Goal: Task Accomplishment & Management: Use online tool/utility

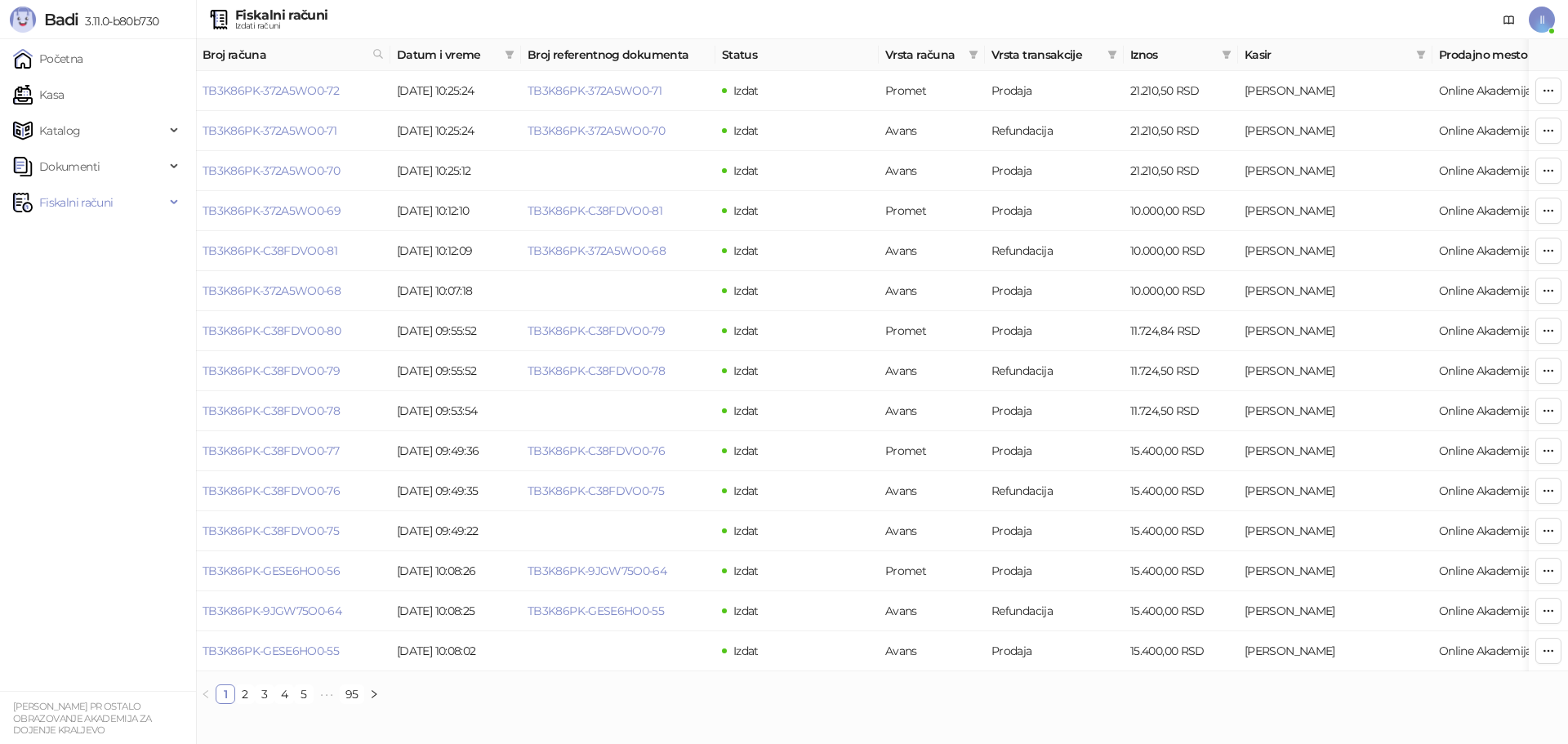
click at [1537, 18] on span "II" at bounding box center [1542, 19] width 26 height 26
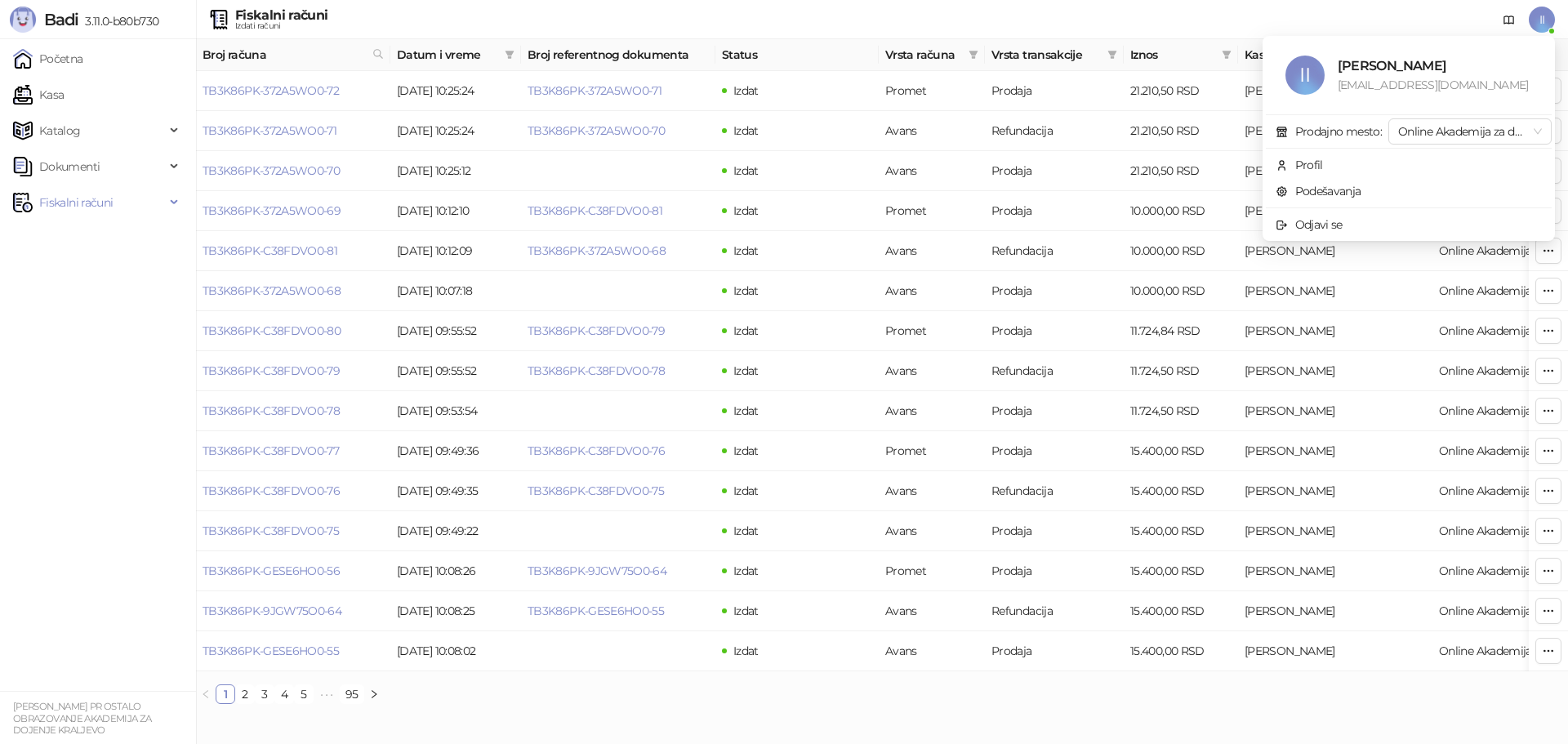
click at [1537, 18] on span "II" at bounding box center [1542, 19] width 26 height 26
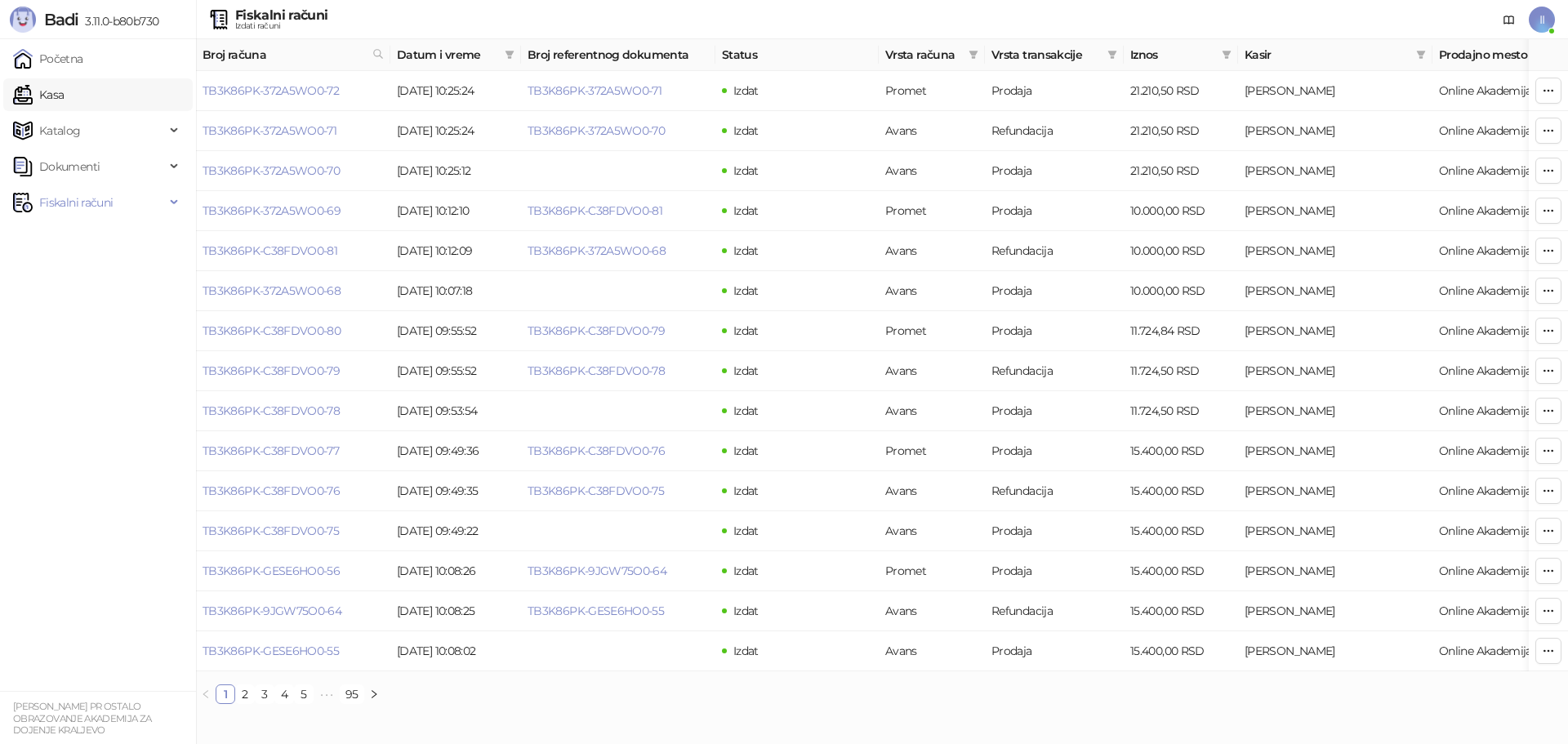
click at [64, 100] on link "Kasa" at bounding box center [39, 94] width 51 height 32
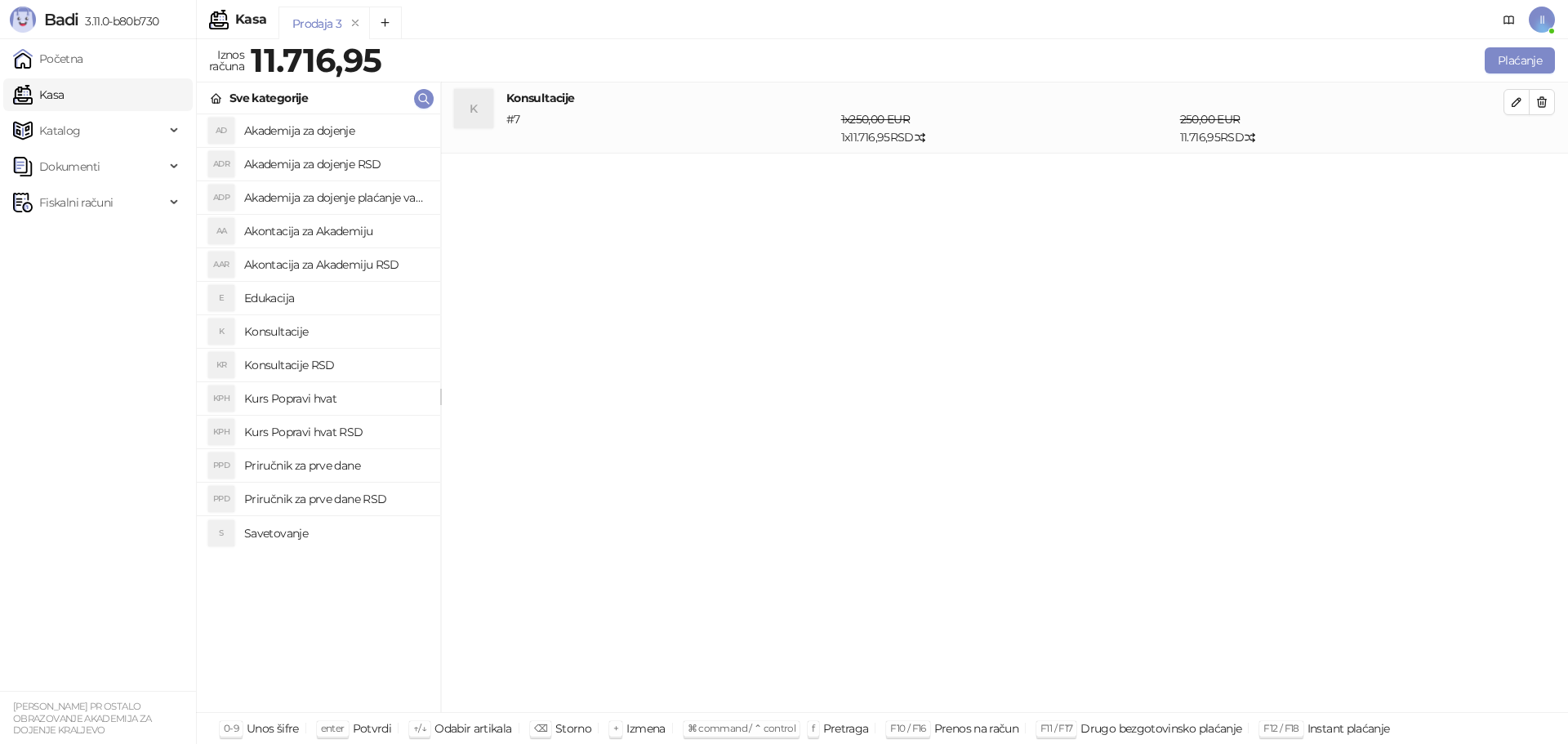
click at [311, 370] on h4 "Konsultacije RSD" at bounding box center [335, 365] width 183 height 26
click at [1507, 171] on button "button" at bounding box center [1516, 173] width 26 height 26
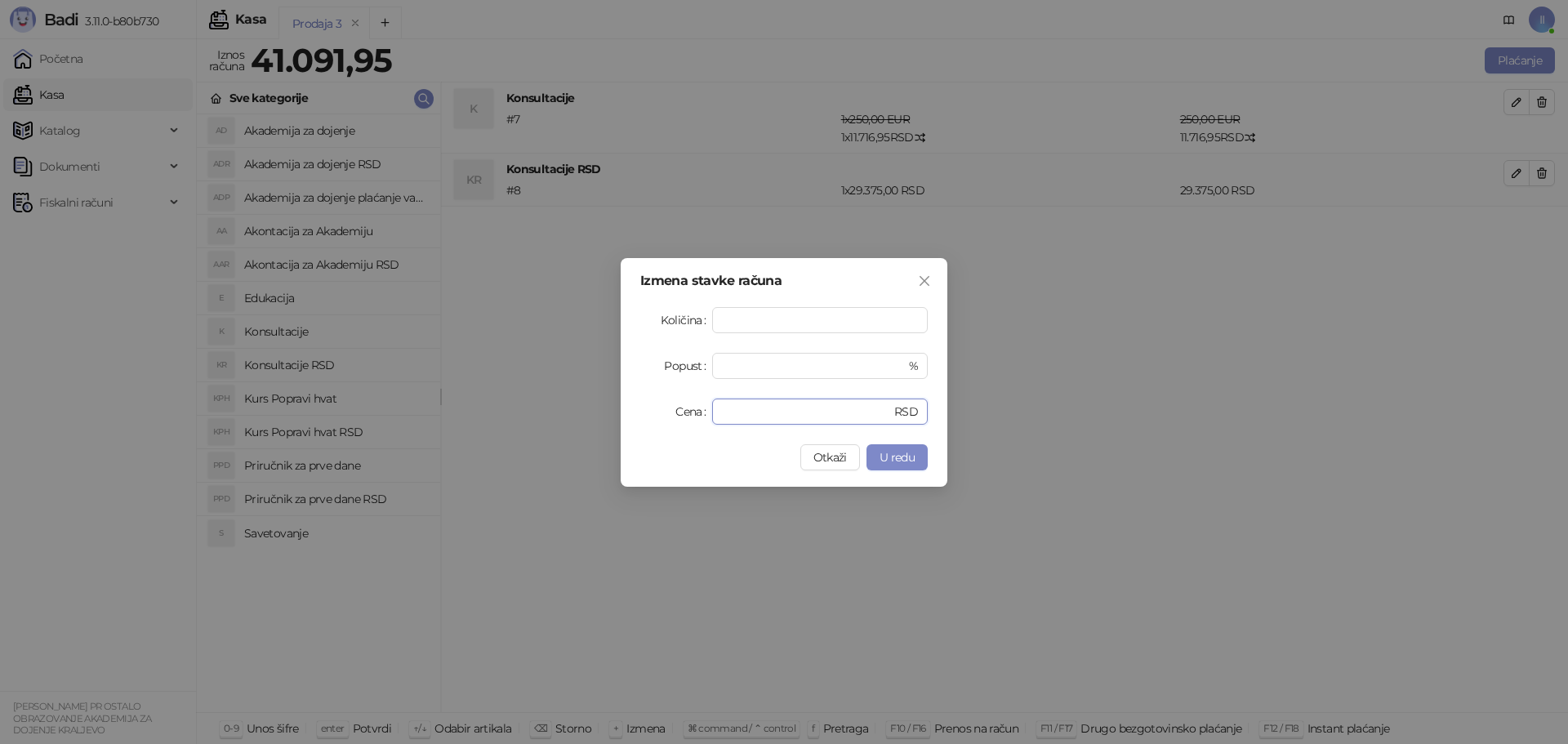
drag, startPoint x: 767, startPoint y: 421, endPoint x: 681, endPoint y: 415, distance: 86.2
click at [681, 415] on div "Cena ***** RSD" at bounding box center [784, 411] width 288 height 26
type input "*****"
click at [899, 456] on span "U redu" at bounding box center [897, 457] width 35 height 15
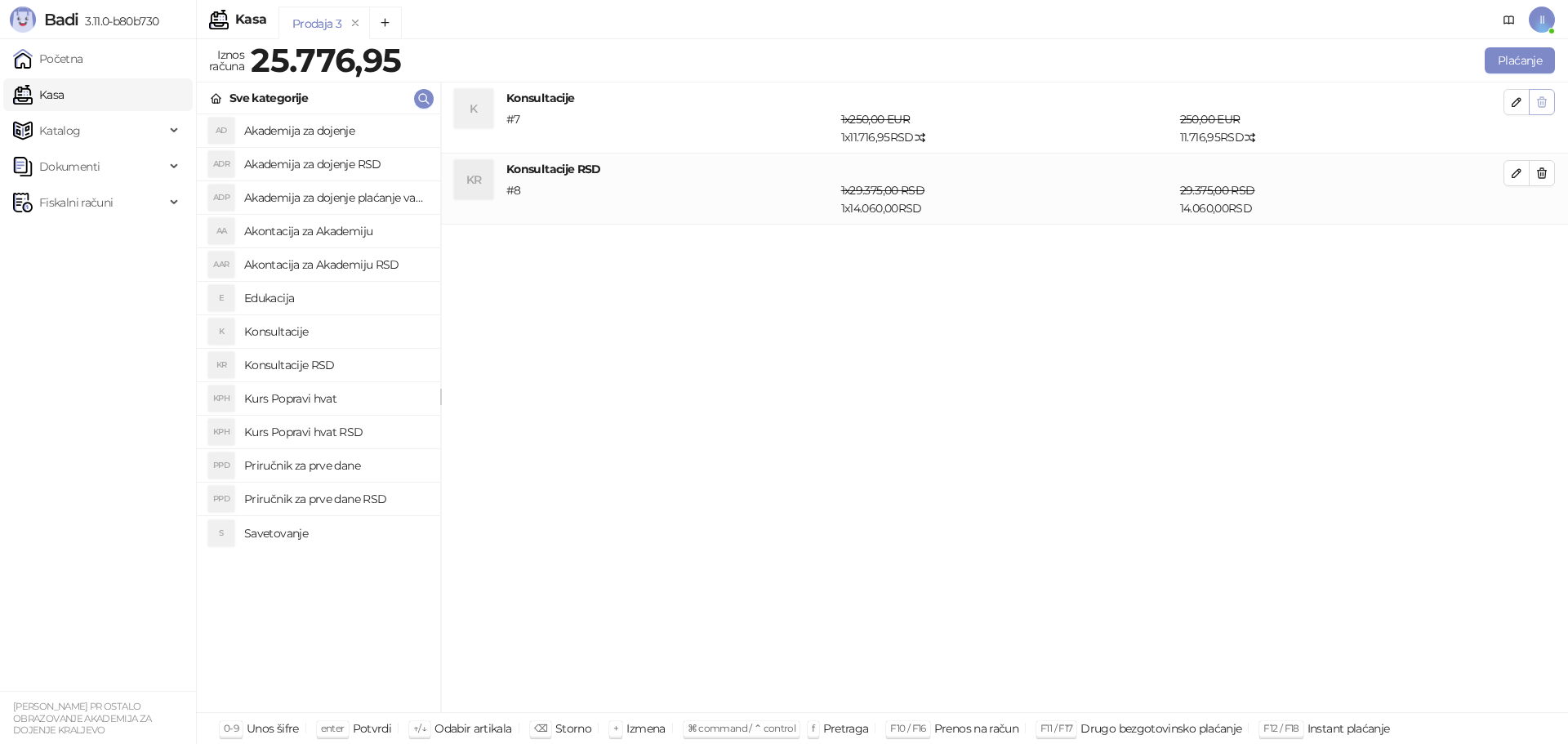
click at [1538, 102] on icon "button" at bounding box center [1542, 102] width 9 height 10
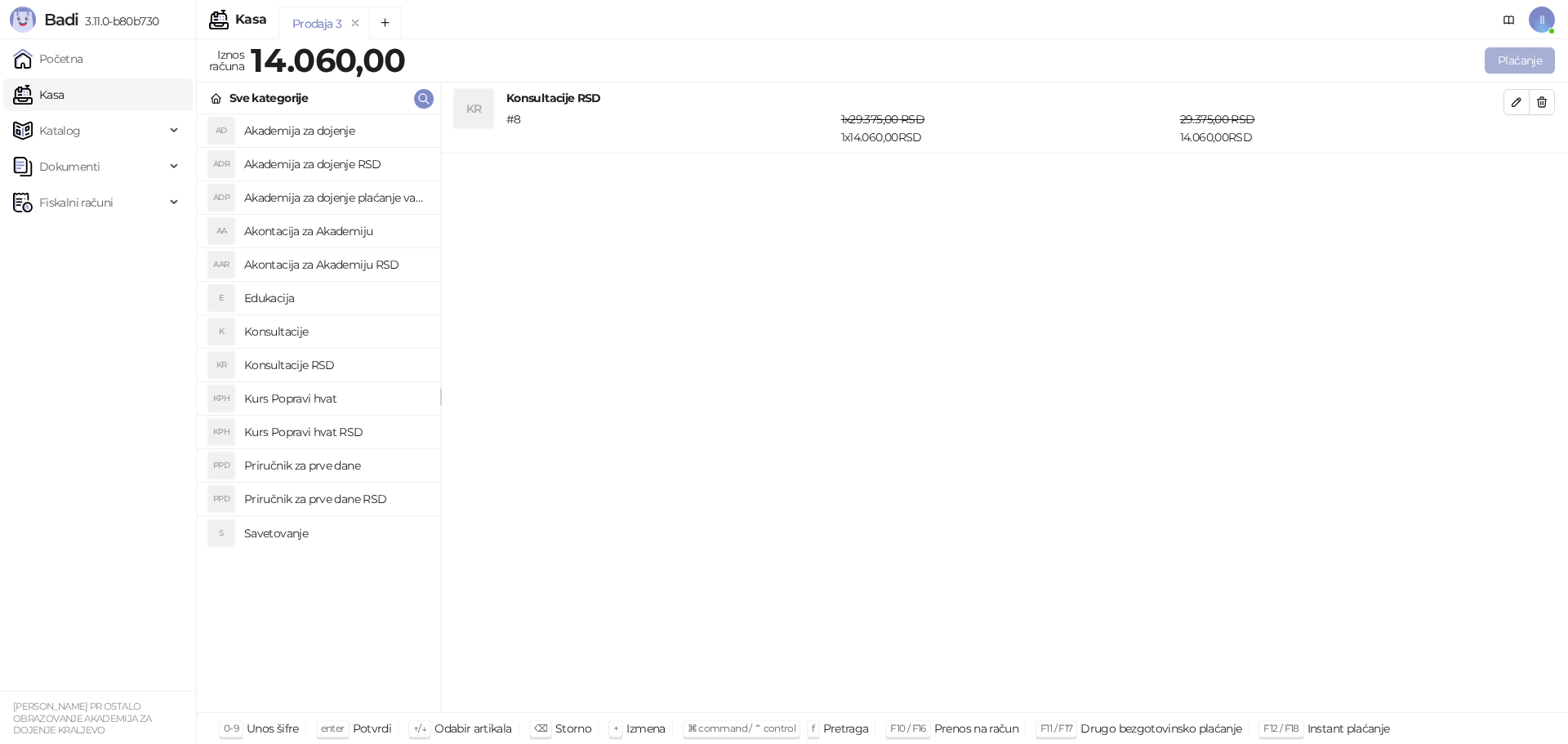
click at [1500, 63] on button "Plaćanje" at bounding box center [1520, 61] width 70 height 26
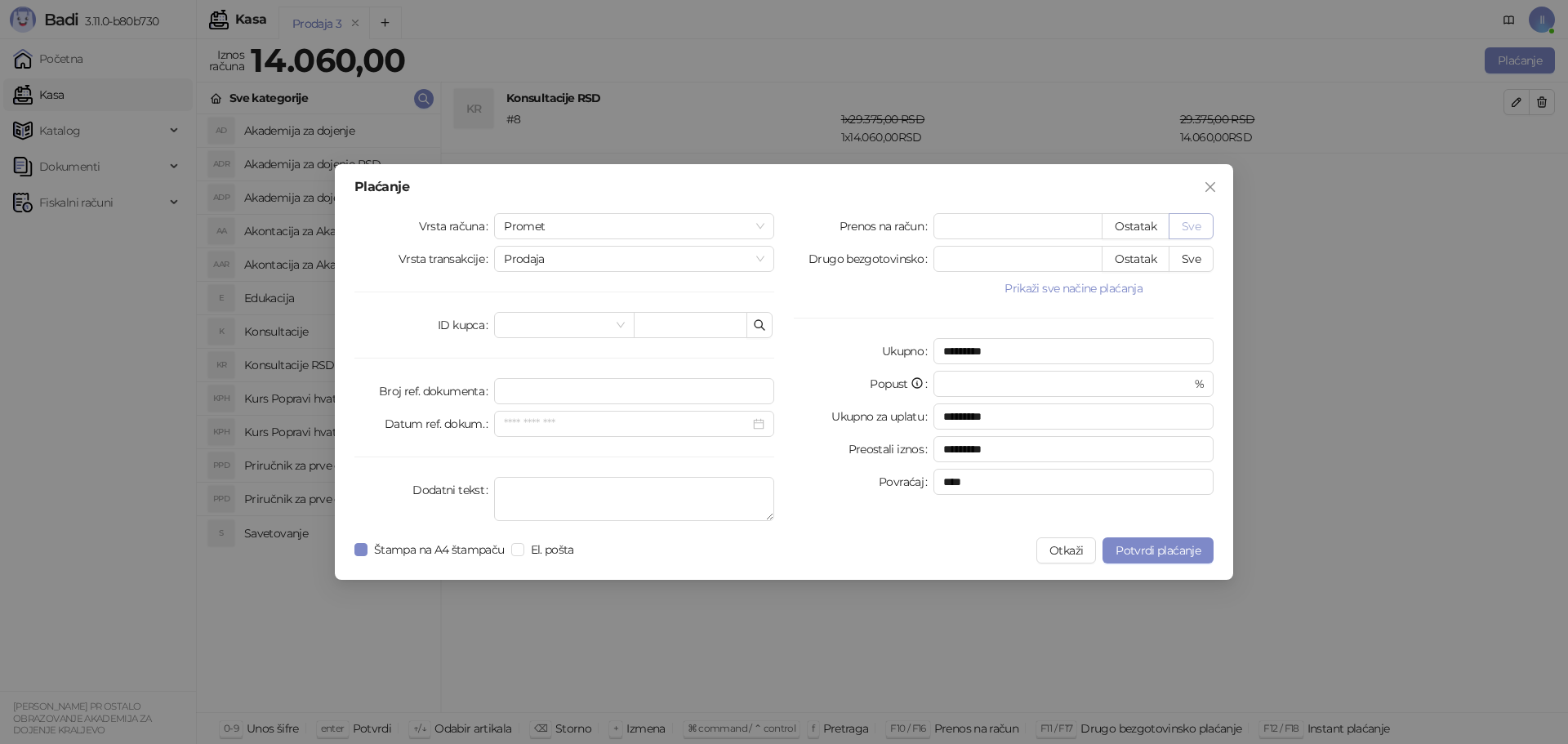
click at [1194, 222] on button "Sve" at bounding box center [1191, 226] width 45 height 26
type input "*****"
type input "****"
click at [741, 220] on span "Promet" at bounding box center [634, 226] width 261 height 25
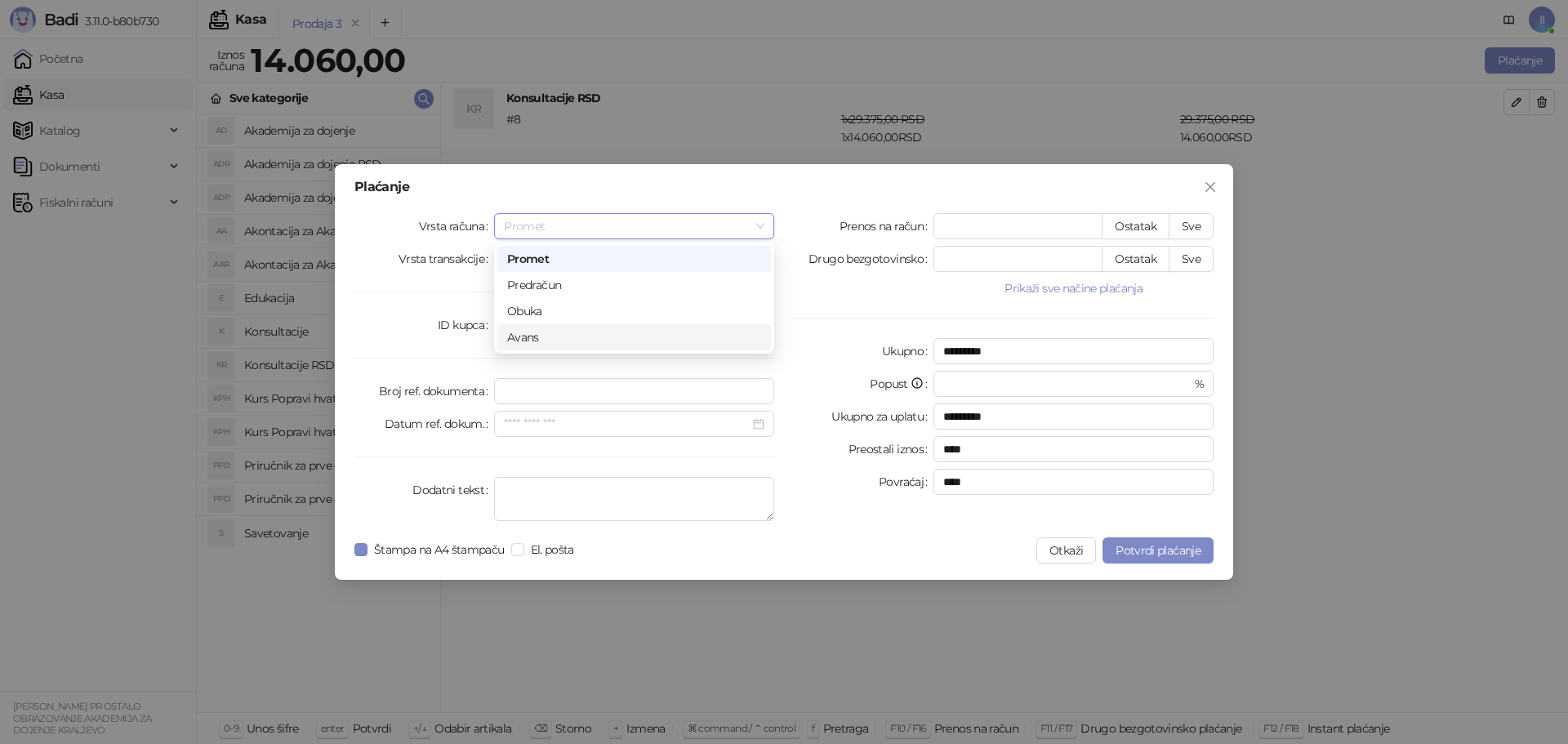
click at [686, 333] on div "Avans" at bounding box center [634, 337] width 254 height 18
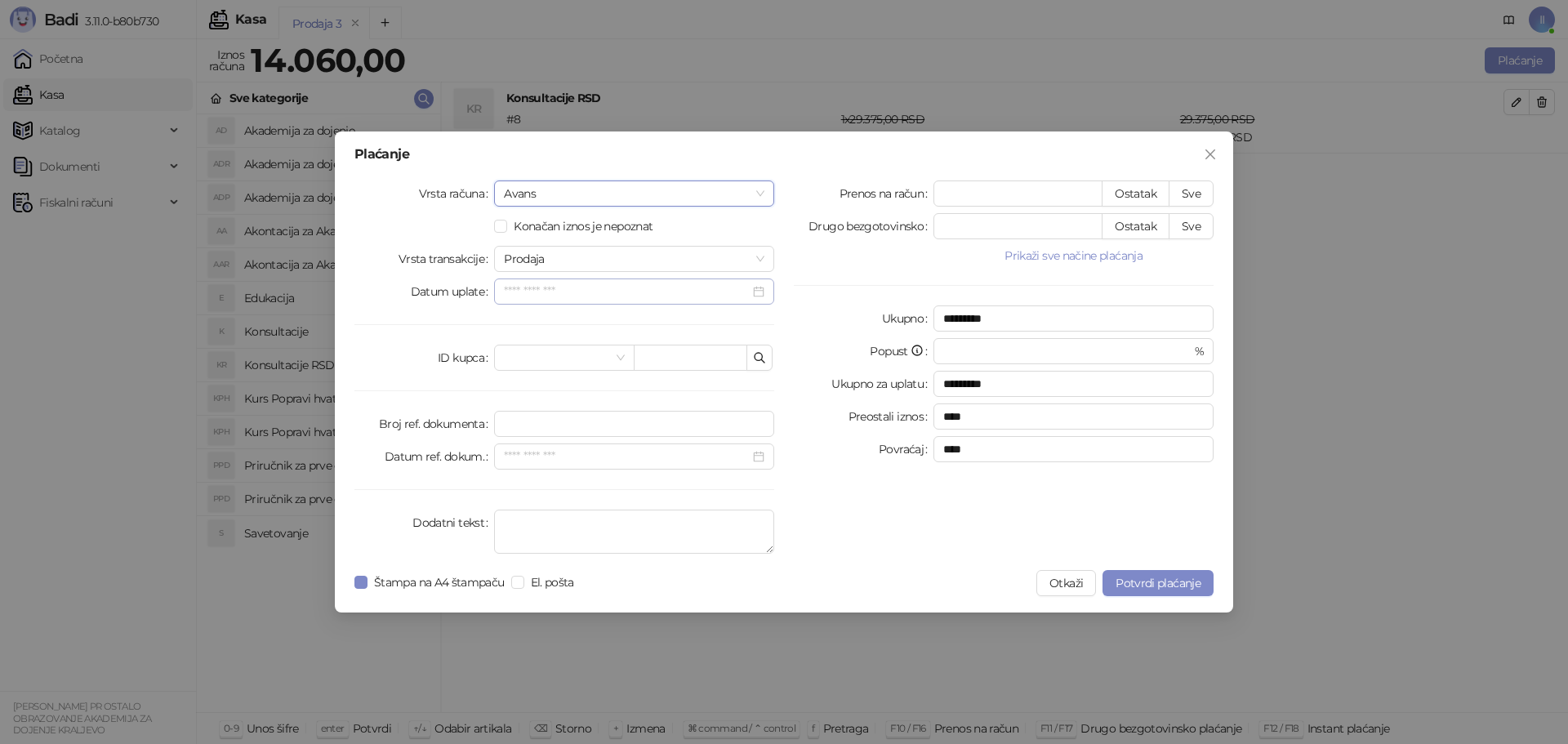
click at [760, 288] on div at bounding box center [634, 291] width 261 height 18
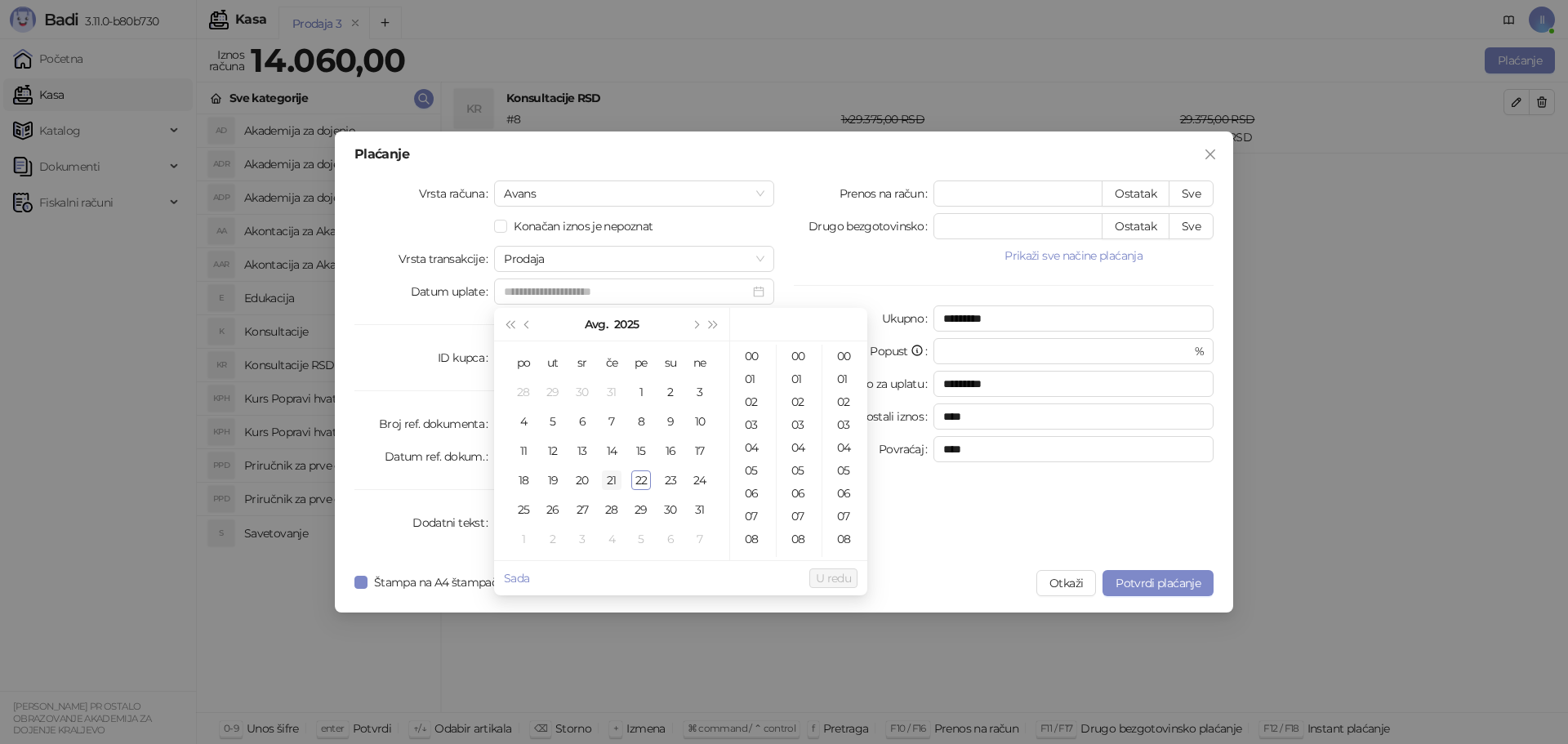
click at [616, 474] on div "21" at bounding box center [612, 480] width 19 height 19
type input "**********"
click at [841, 580] on span "U redu" at bounding box center [834, 577] width 35 height 15
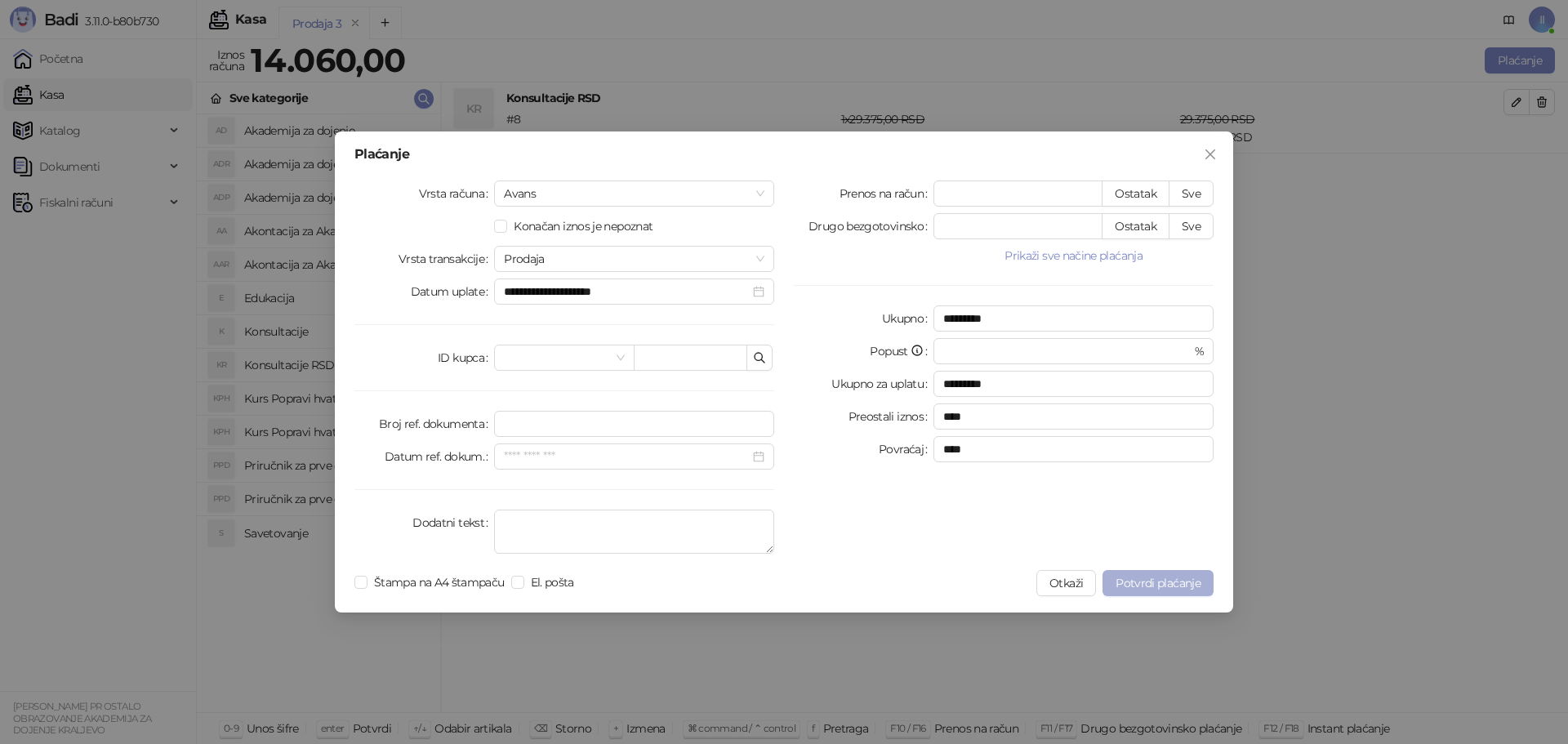
click at [1190, 590] on span "Potvrdi plaćanje" at bounding box center [1157, 583] width 85 height 15
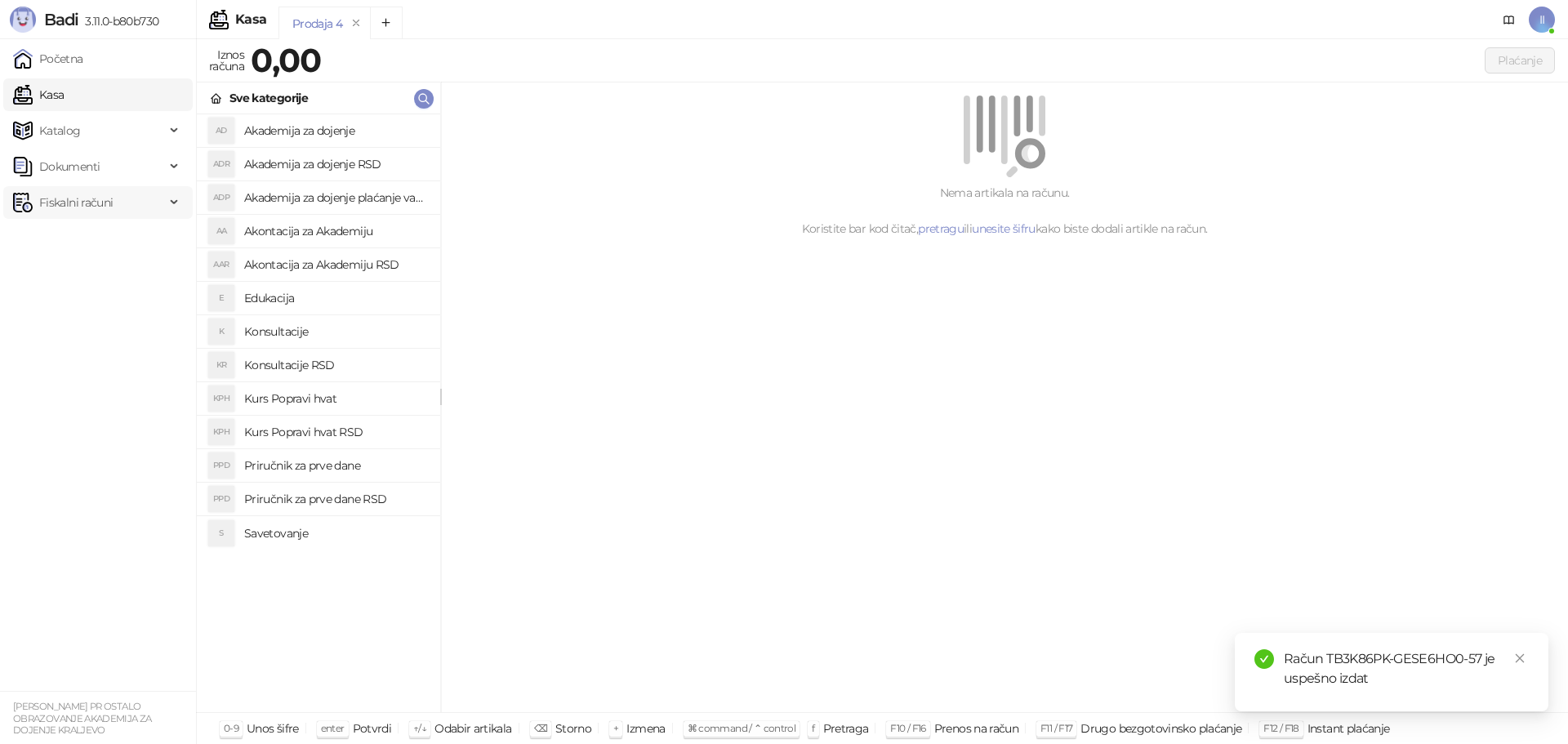
click at [97, 203] on span "Fiskalni računi" at bounding box center [76, 202] width 74 height 32
click at [104, 235] on link "Izdati računi" at bounding box center [63, 238] width 89 height 32
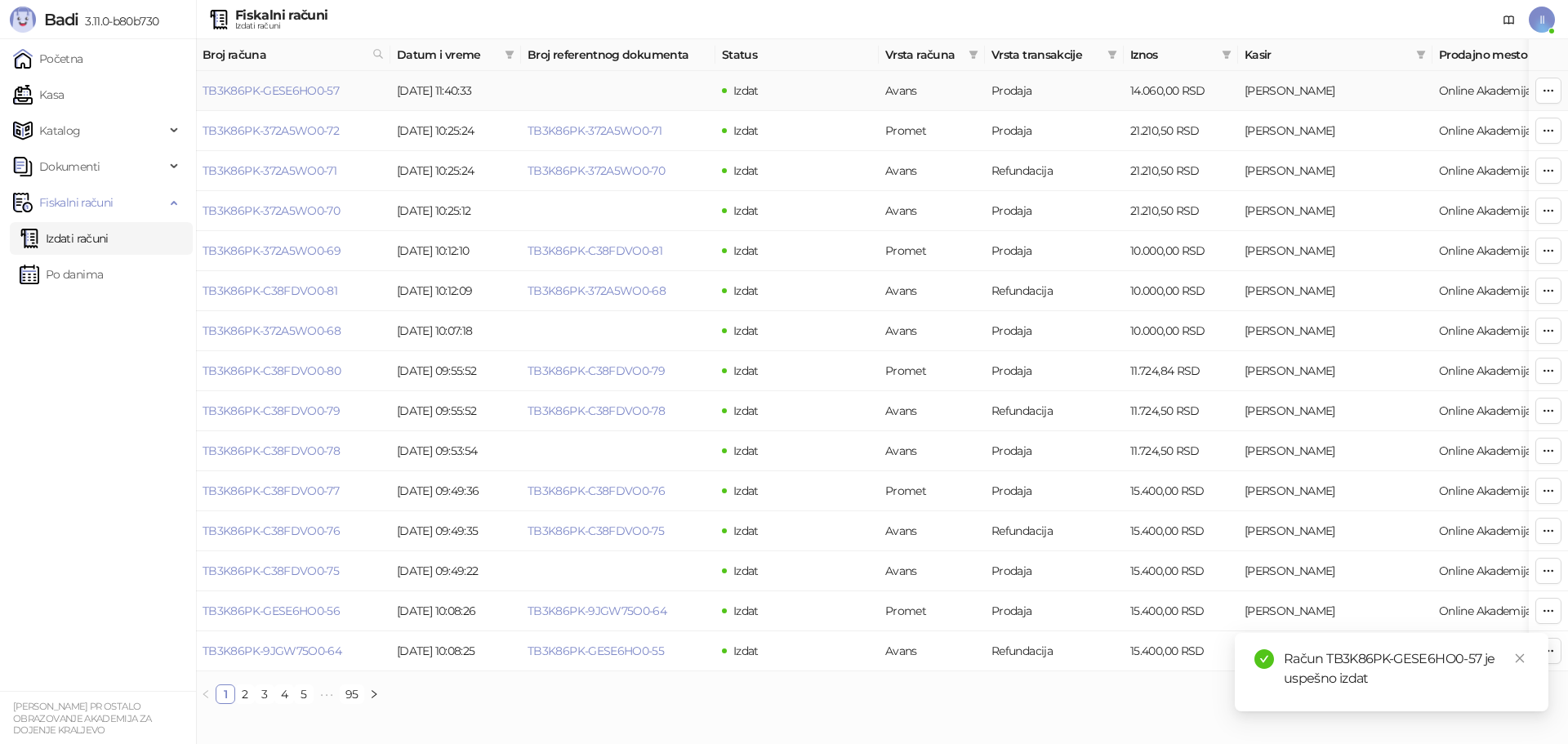
click at [1545, 92] on icon "button" at bounding box center [1548, 90] width 13 height 13
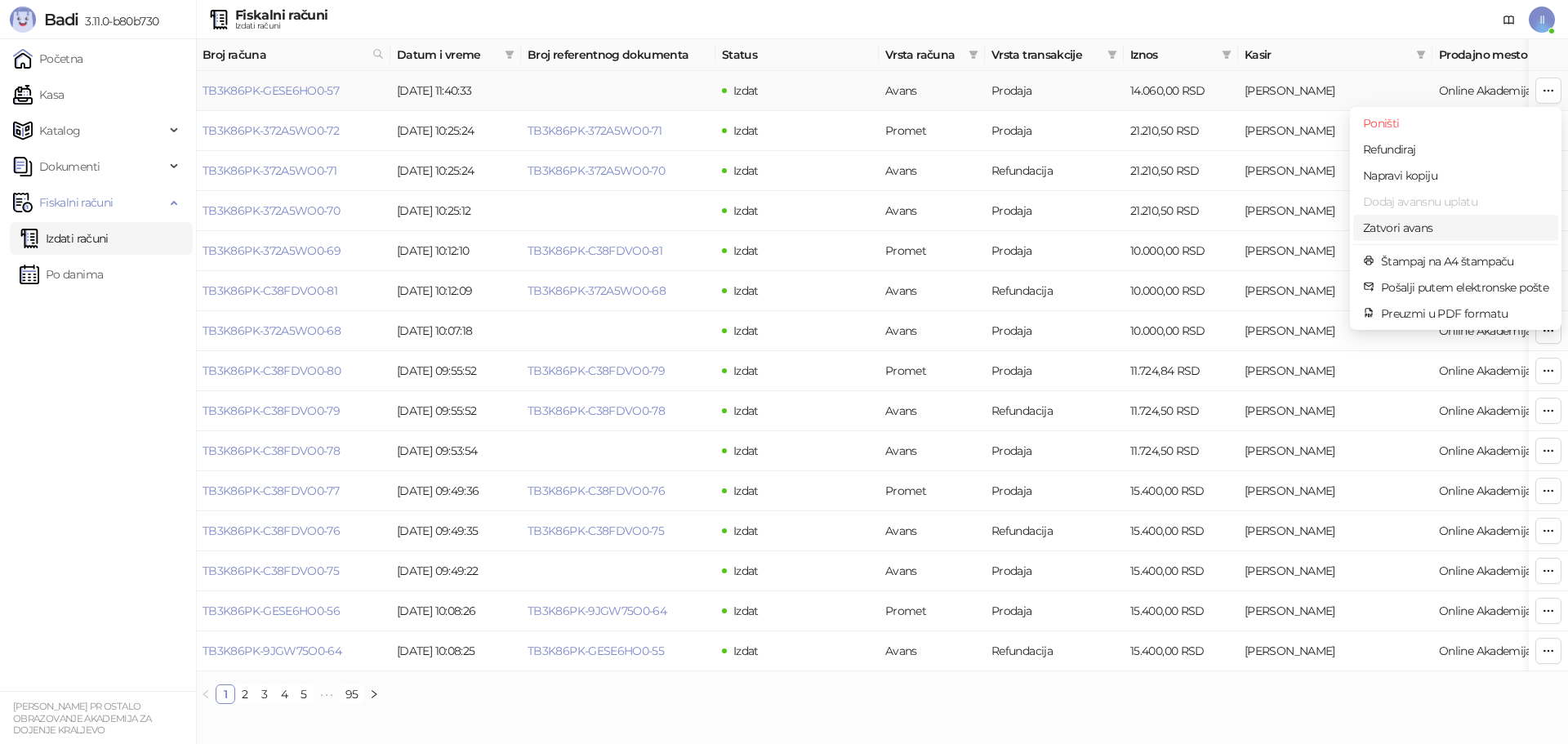
click at [1494, 225] on span "Zatvori avans" at bounding box center [1455, 227] width 185 height 18
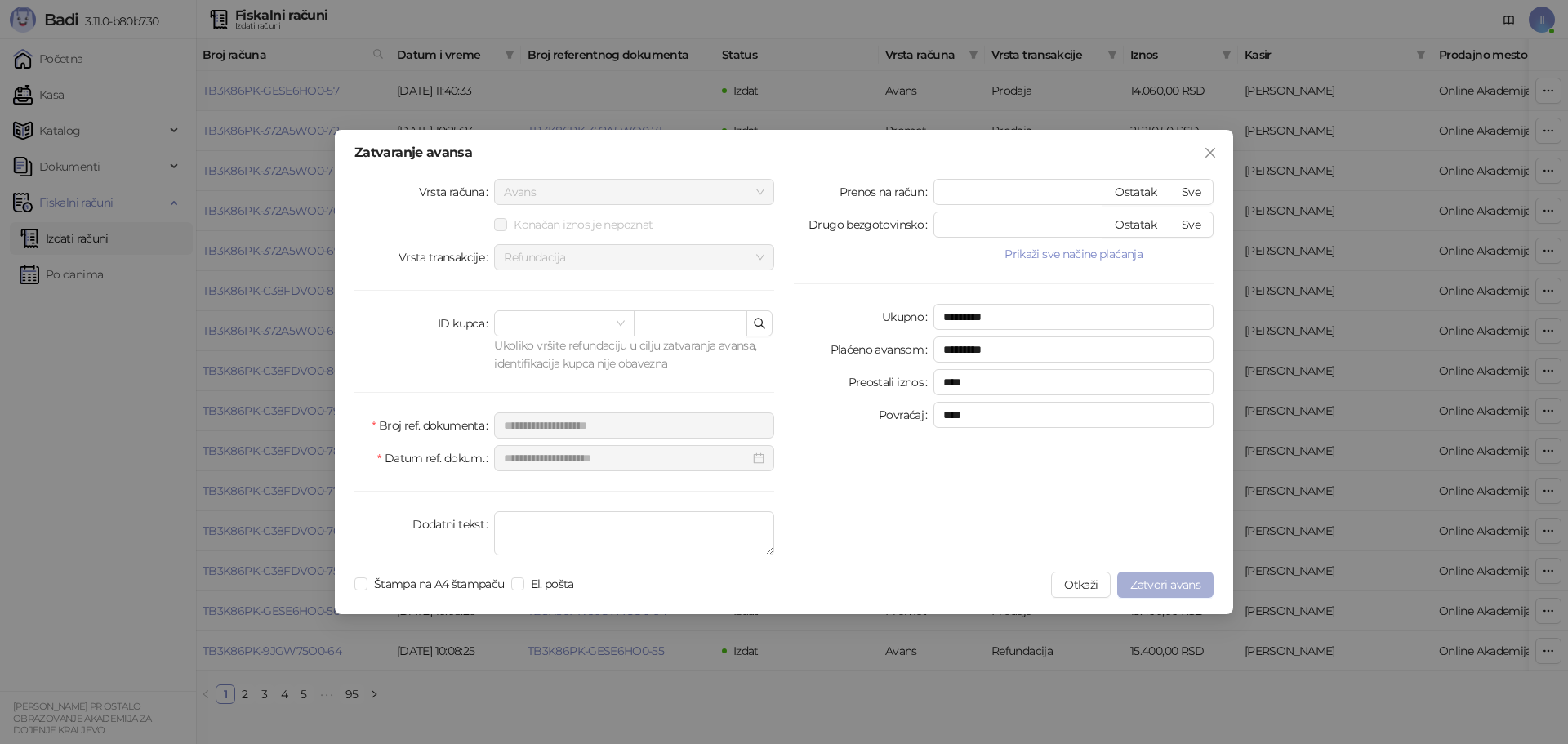
click at [1177, 586] on span "Zatvori avans" at bounding box center [1165, 584] width 70 height 15
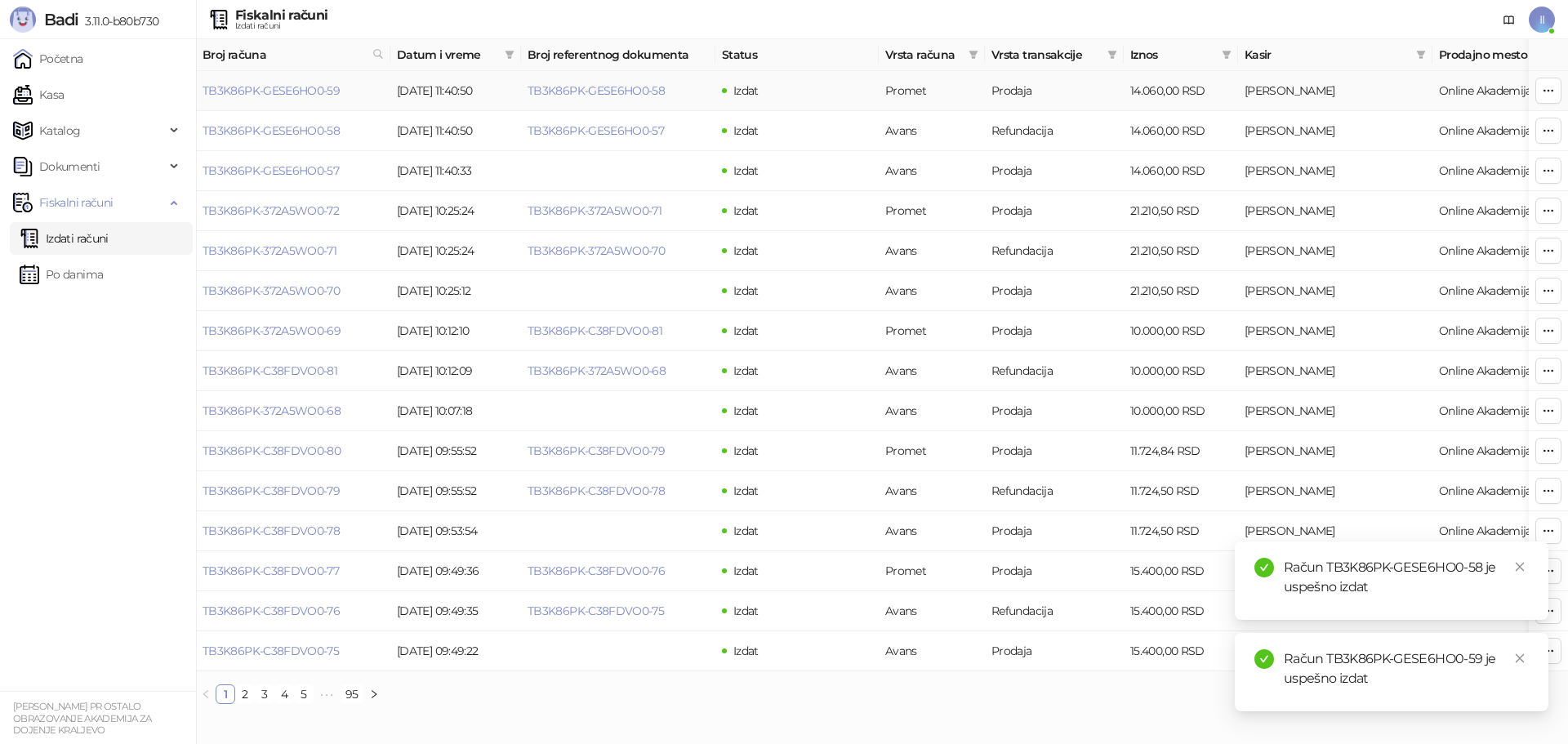
click at [1548, 92] on icon "button" at bounding box center [1548, 90] width 13 height 13
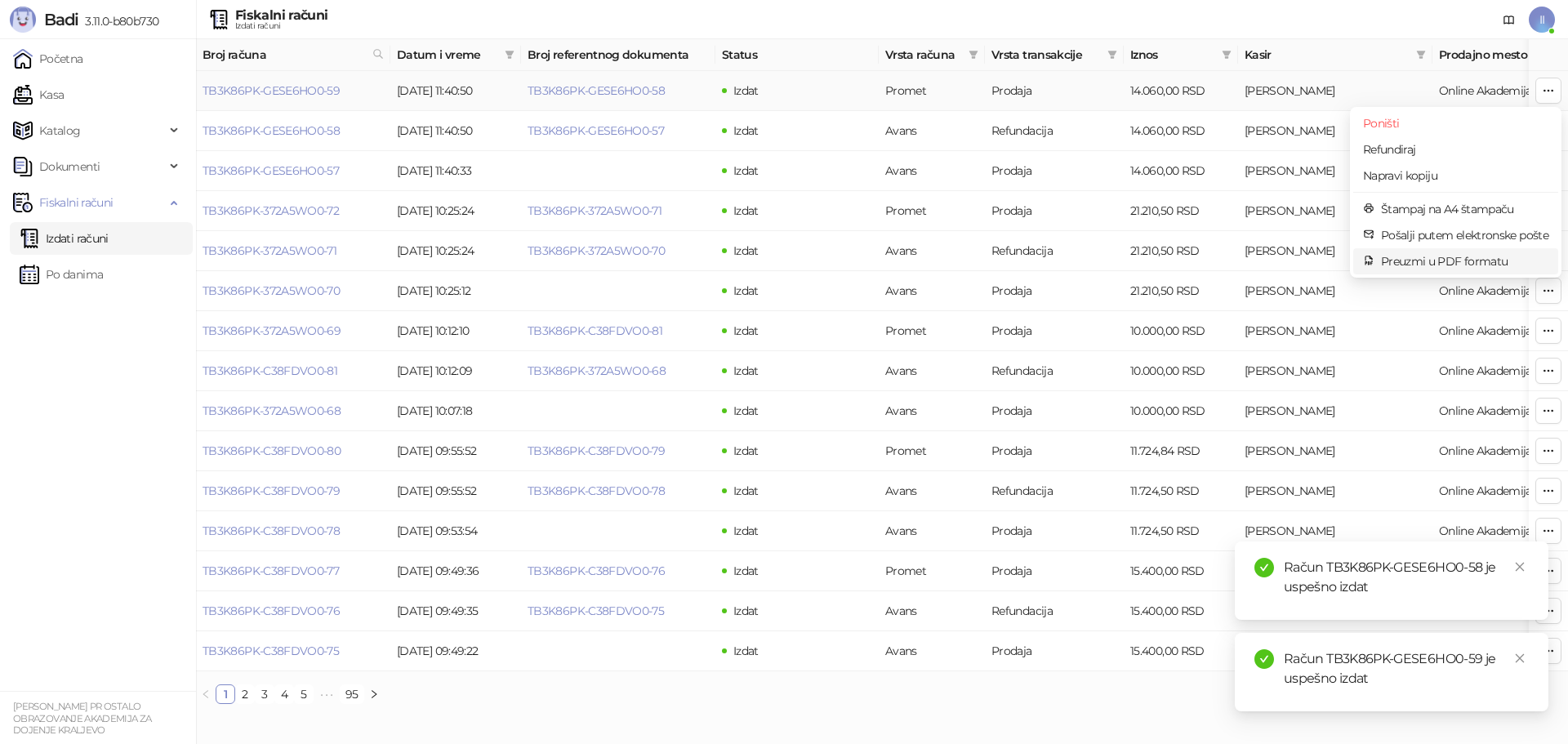
click at [1489, 266] on span "Preuzmi u PDF formatu" at bounding box center [1464, 261] width 168 height 18
